Goal: Task Accomplishment & Management: Manage account settings

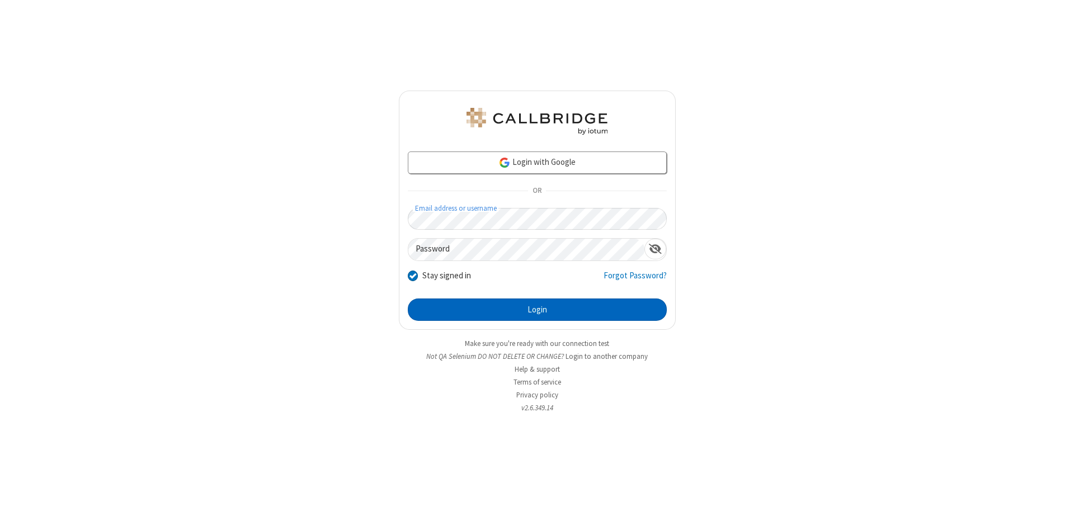
click at [537, 310] on button "Login" at bounding box center [537, 310] width 259 height 22
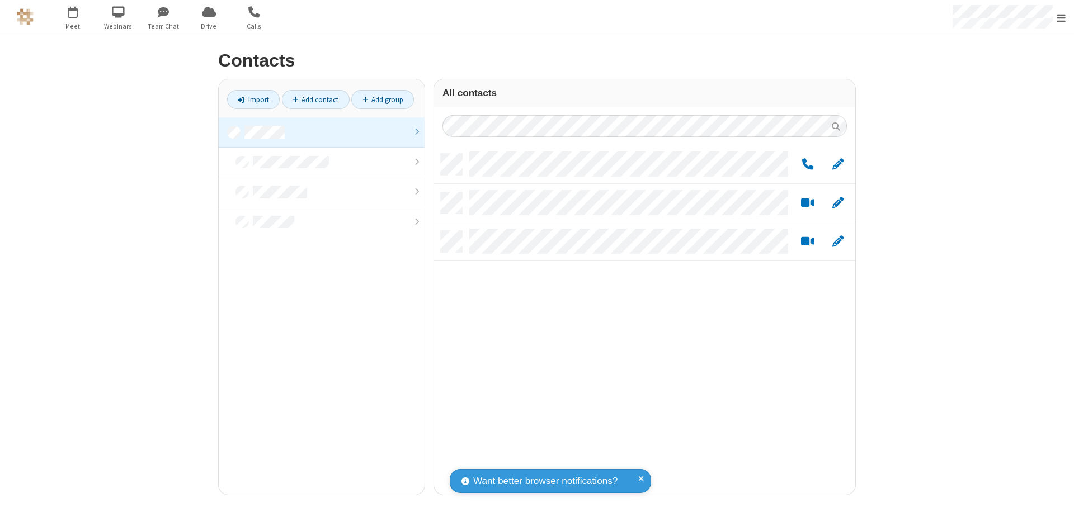
click at [383, 100] on link "Add group" at bounding box center [382, 99] width 63 height 19
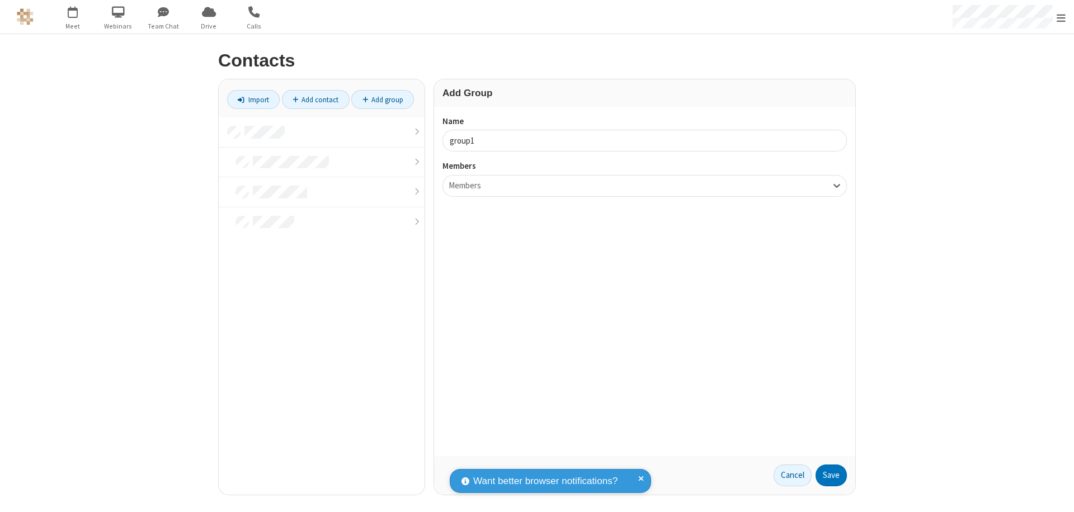
type input "group1"
type input "name18"
